Goal: Transaction & Acquisition: Obtain resource

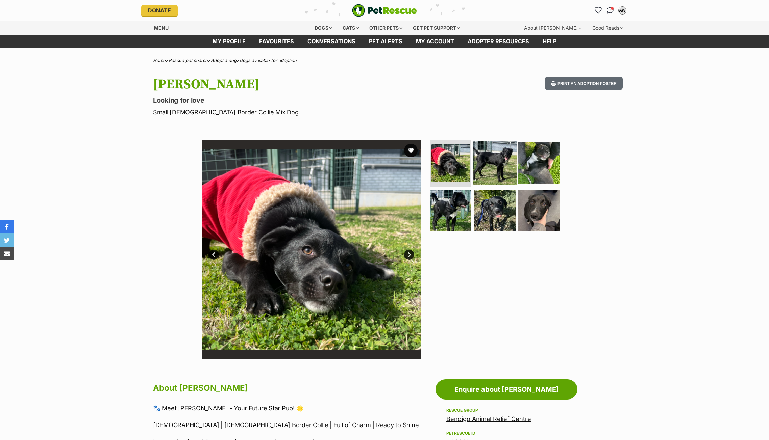
click at [496, 166] on img at bounding box center [495, 163] width 44 height 44
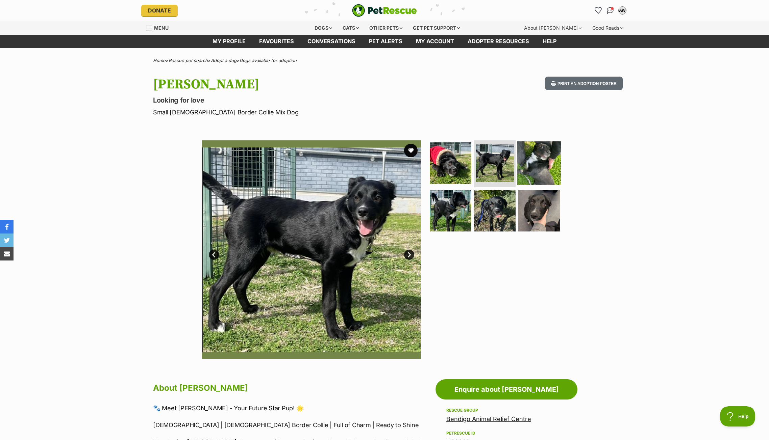
click at [531, 168] on img at bounding box center [539, 163] width 44 height 44
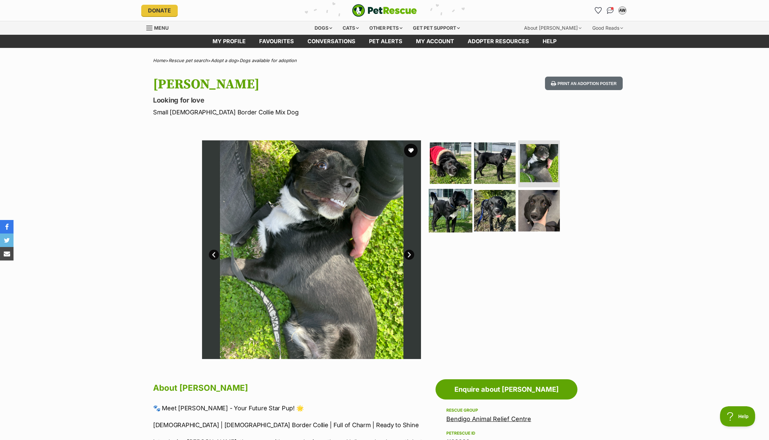
click at [457, 206] on img at bounding box center [451, 211] width 44 height 44
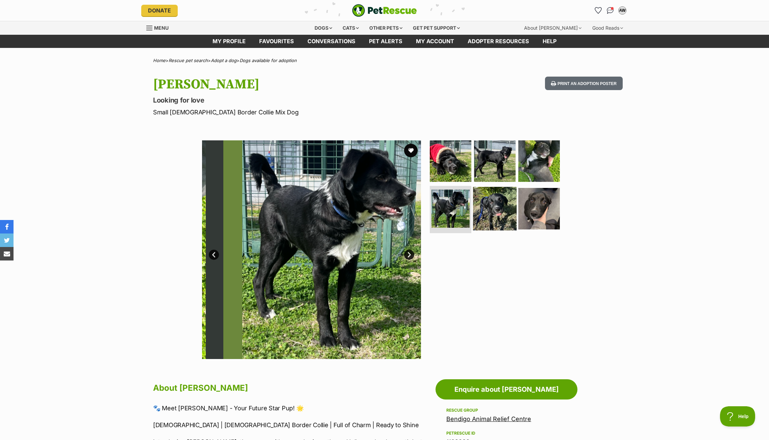
click at [493, 211] on img at bounding box center [495, 209] width 44 height 44
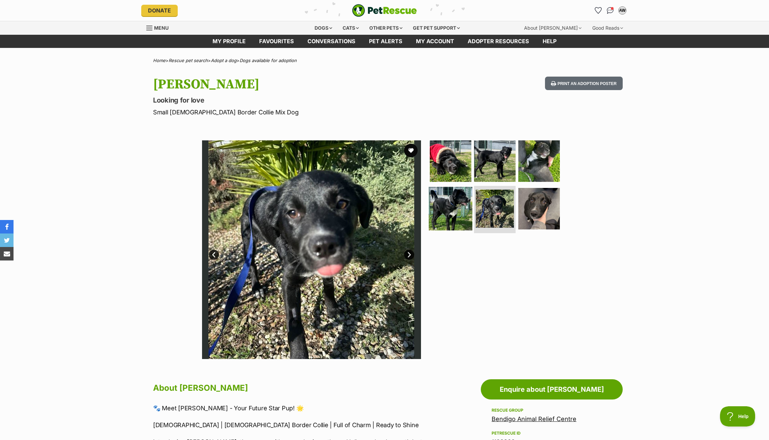
click at [463, 215] on img at bounding box center [451, 209] width 44 height 44
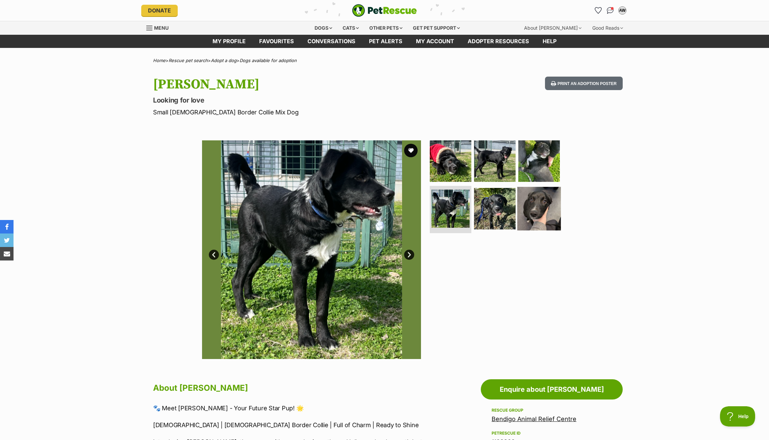
click at [542, 212] on img at bounding box center [539, 209] width 44 height 44
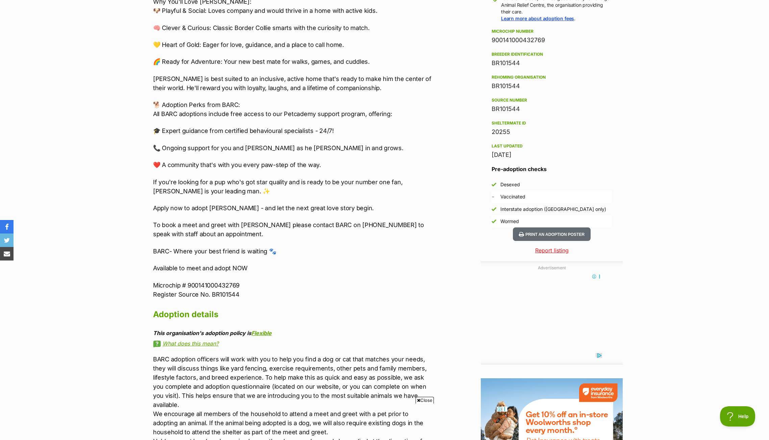
scroll to position [525, 0]
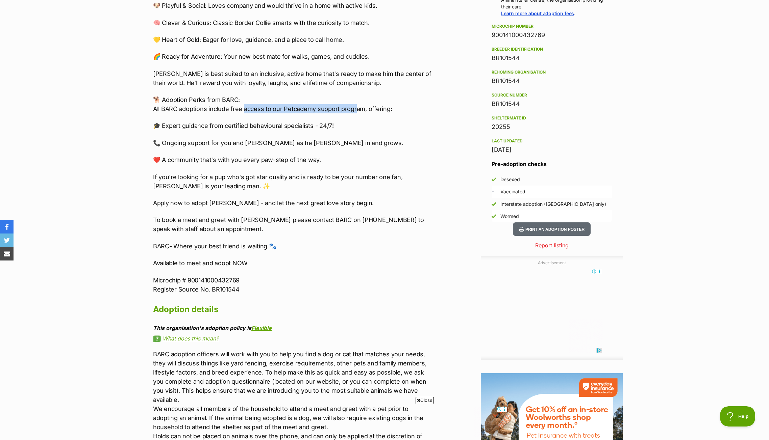
drag, startPoint x: 242, startPoint y: 110, endPoint x: 355, endPoint y: 110, distance: 112.1
click at [355, 110] on p "🐕 Adoption Perks from BARC: All BARC adoptions include free access to our Petca…" at bounding box center [292, 104] width 279 height 18
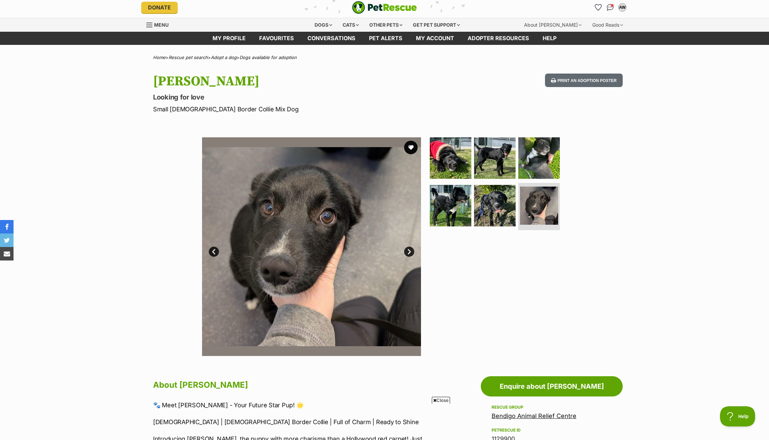
scroll to position [0, 0]
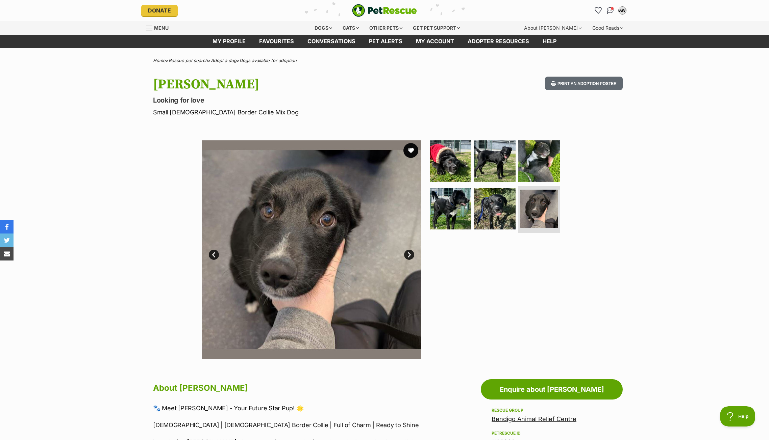
drag, startPoint x: 412, startPoint y: 153, endPoint x: 415, endPoint y: 146, distance: 8.0
click at [412, 153] on button "favourite" at bounding box center [410, 150] width 15 height 15
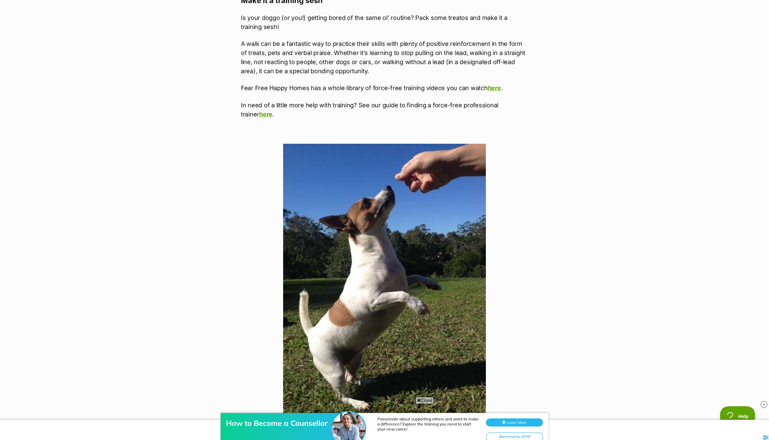
scroll to position [752, 0]
